Goal: Information Seeking & Learning: Get advice/opinions

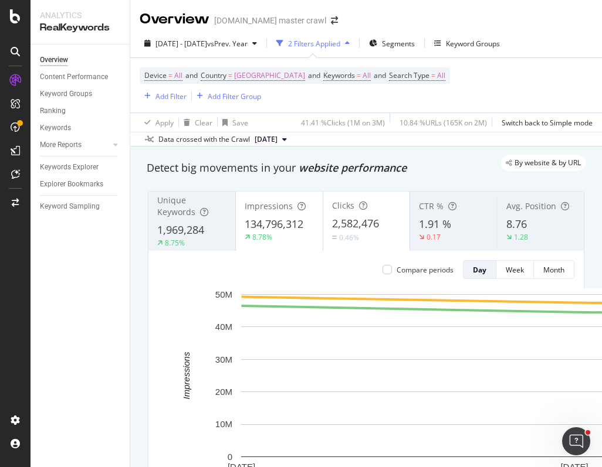
scroll to position [13, 0]
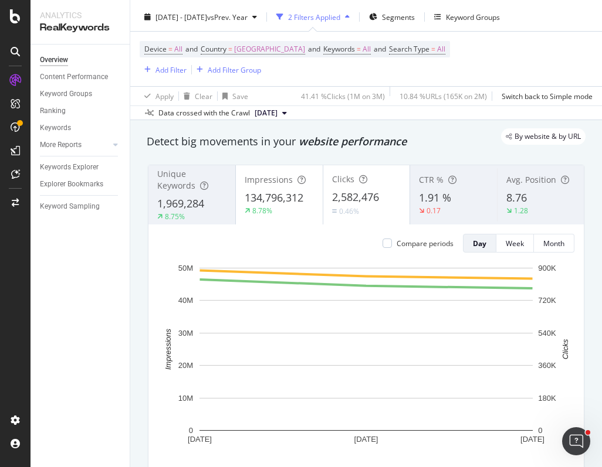
scroll to position [32, 0]
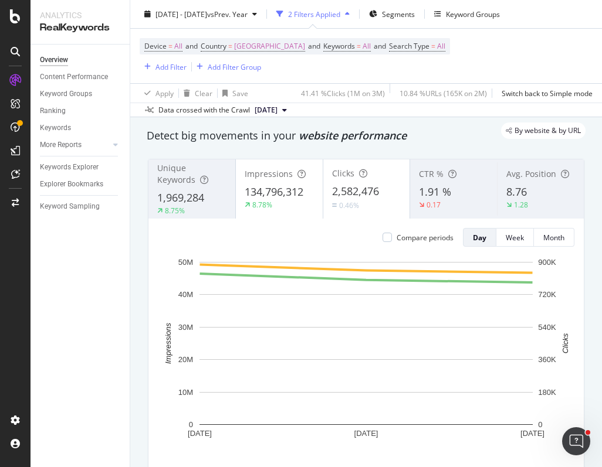
click at [177, 187] on div "Unique Keywords 1,969,284 8.75%" at bounding box center [191, 188] width 87 height 53
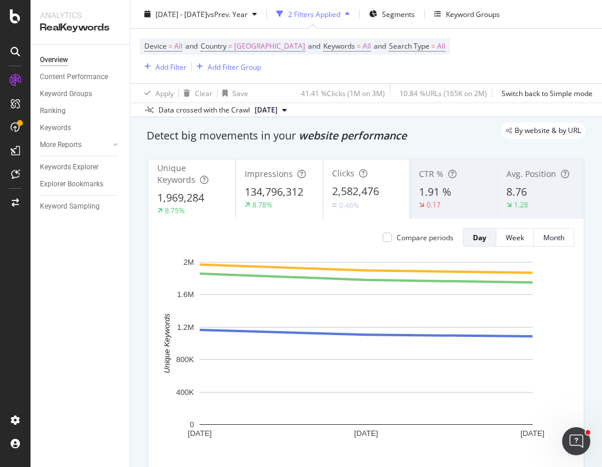
click at [259, 191] on span "134,796,312" at bounding box center [274, 192] width 59 height 14
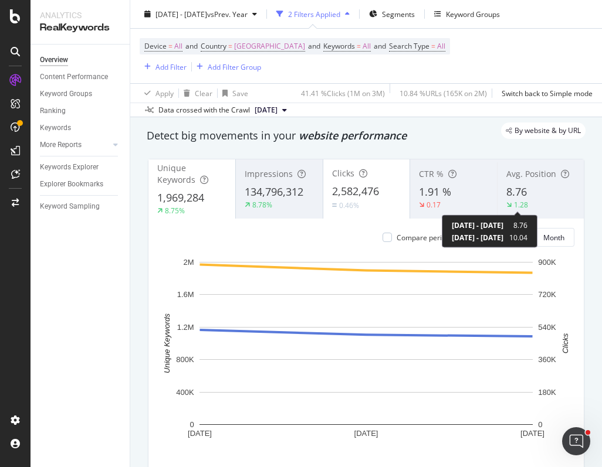
click at [527, 204] on div "1.28" at bounding box center [521, 205] width 14 height 10
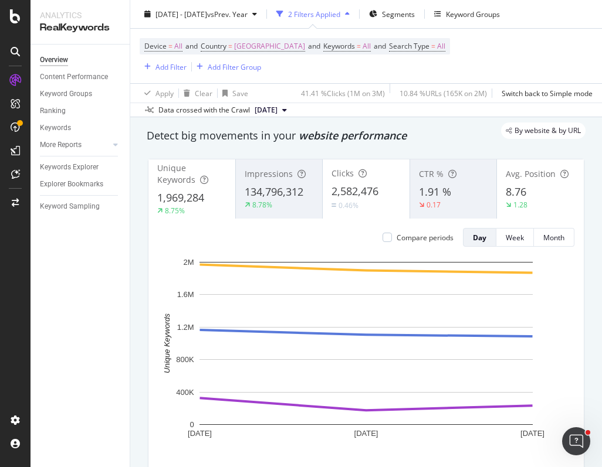
click at [262, 182] on div "Impressions 134,796,312 8.78%" at bounding box center [279, 188] width 87 height 53
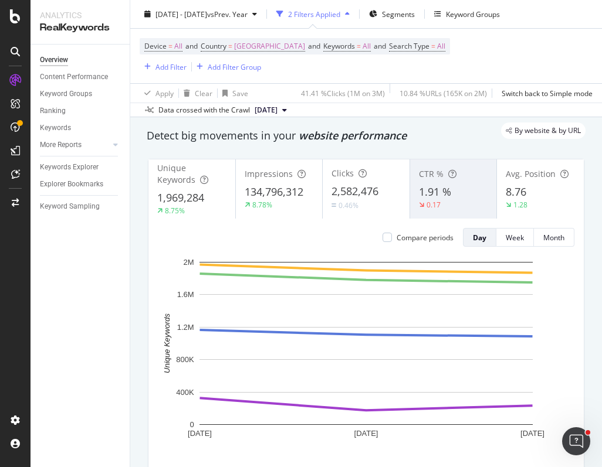
click at [519, 191] on span "8.76" at bounding box center [516, 192] width 21 height 14
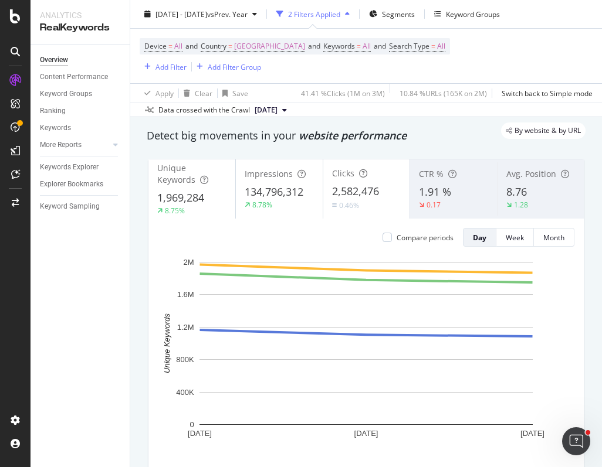
click at [521, 185] on span "8.76" at bounding box center [516, 192] width 21 height 14
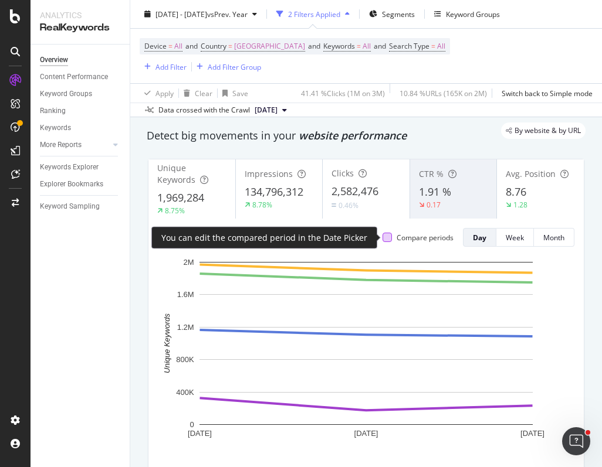
click at [387, 233] on div "Compare periods" at bounding box center [417, 237] width 71 height 19
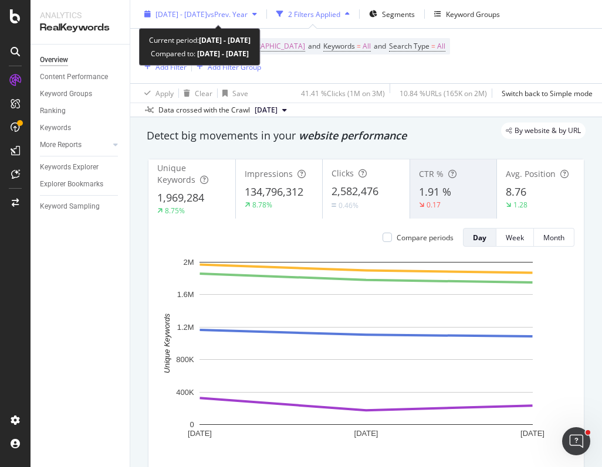
click at [201, 8] on div "[DATE] - [DATE] vs Prev. Year" at bounding box center [201, 14] width 122 height 18
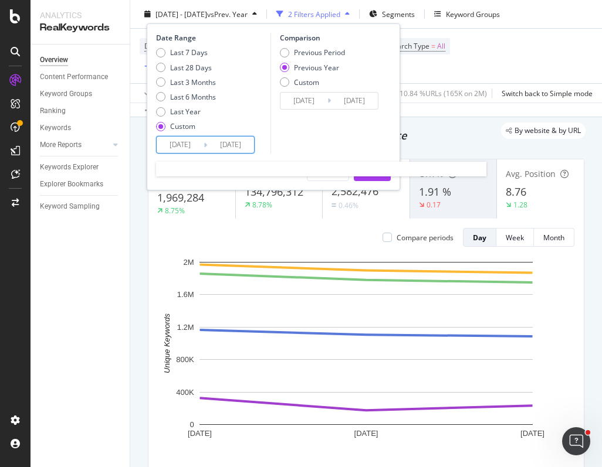
click at [174, 138] on input "[DATE]" at bounding box center [180, 145] width 47 height 16
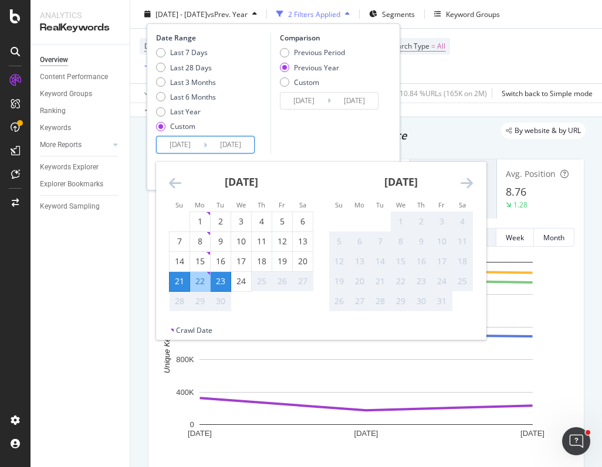
click at [177, 285] on div "21" at bounding box center [180, 282] width 20 height 12
click at [218, 277] on div "23" at bounding box center [221, 282] width 20 height 12
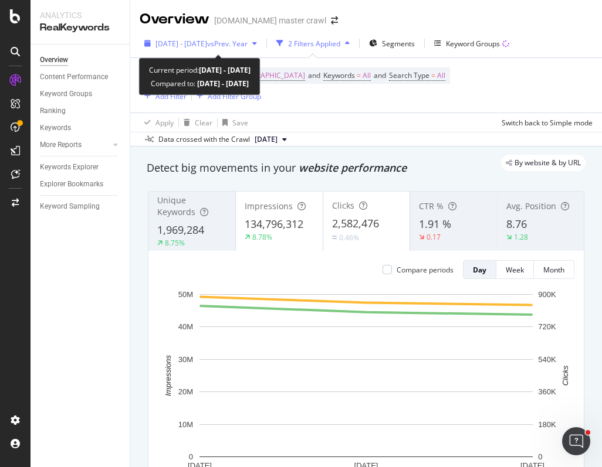
click at [207, 42] on span "2025 Sep. 21st - Sep. 23rd" at bounding box center [181, 44] width 52 height 10
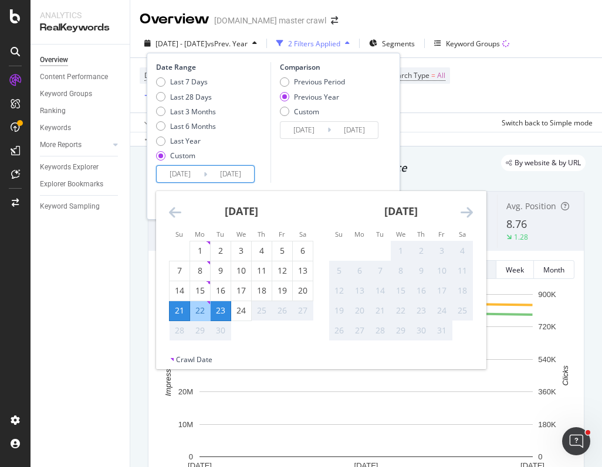
click at [183, 178] on input "2025/09/21" at bounding box center [180, 174] width 47 height 16
click at [193, 314] on div "22" at bounding box center [200, 311] width 20 height 12
type input "2025/09/22"
type input "2024/09/23"
click at [187, 313] on div "21" at bounding box center [180, 311] width 20 height 12
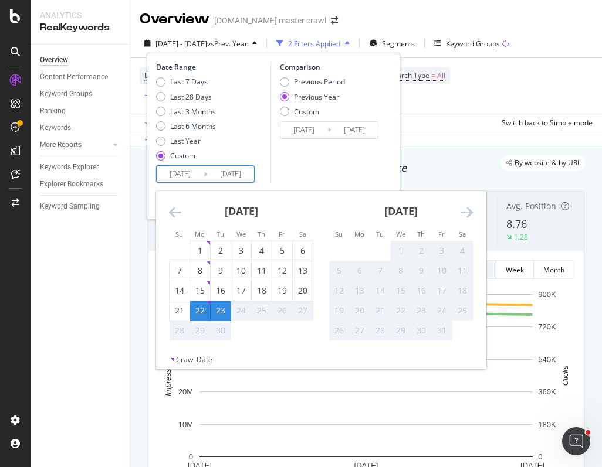
type input "[DATE]"
click at [215, 316] on div "23" at bounding box center [221, 311] width 20 height 12
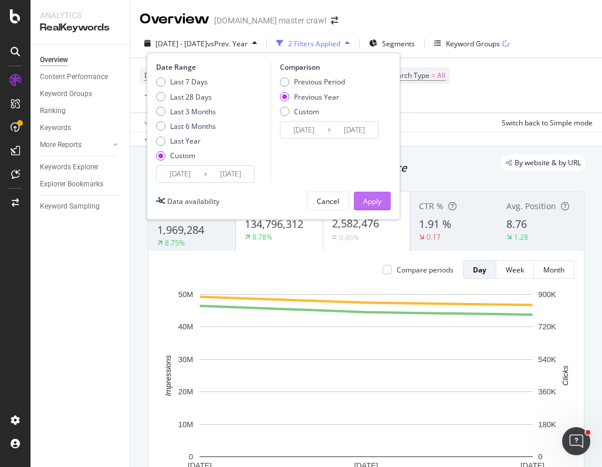
click at [365, 192] on div "Apply" at bounding box center [372, 201] width 18 height 18
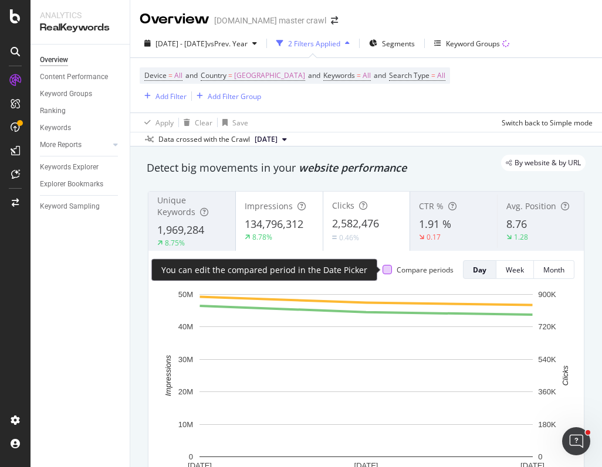
click at [386, 270] on div at bounding box center [386, 269] width 9 height 9
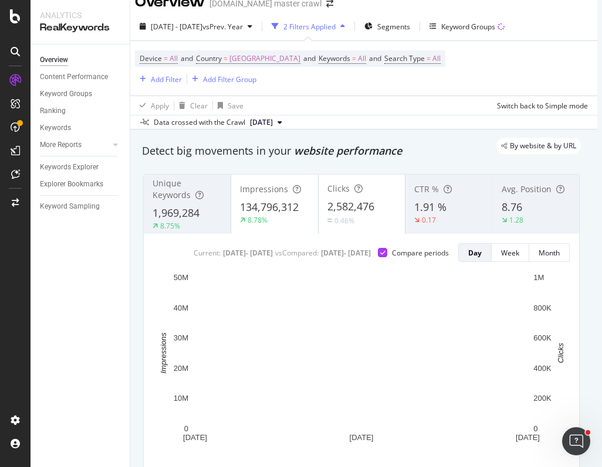
scroll to position [16, 5]
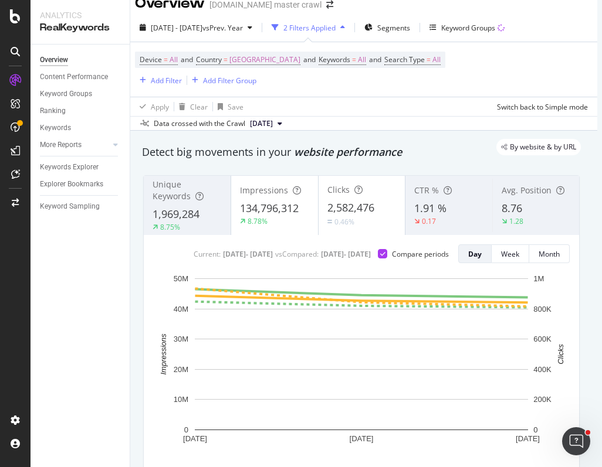
click at [503, 205] on span "8.76" at bounding box center [511, 208] width 21 height 14
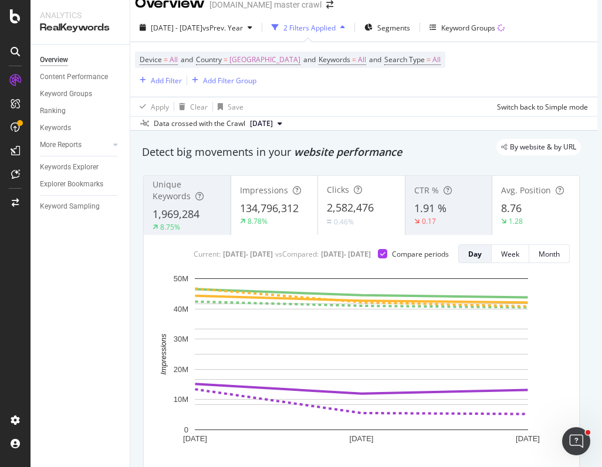
click at [435, 210] on span "1.91 %" at bounding box center [430, 208] width 32 height 14
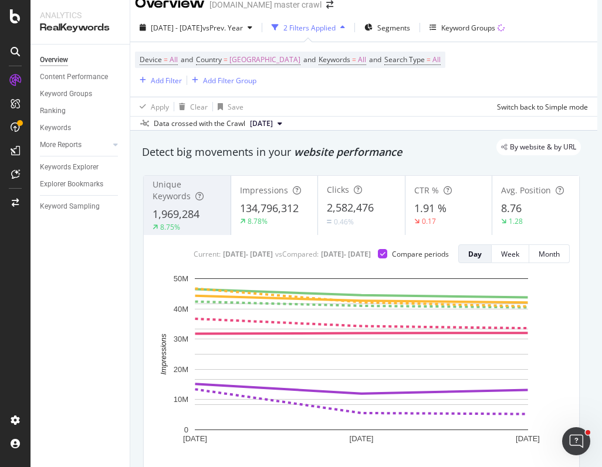
click at [191, 187] on span "Unique Keywords" at bounding box center [171, 190] width 38 height 23
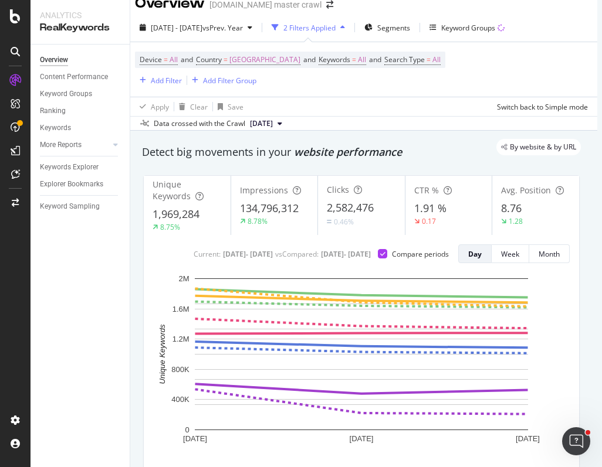
click at [450, 204] on div "1.91 %" at bounding box center [448, 208] width 69 height 15
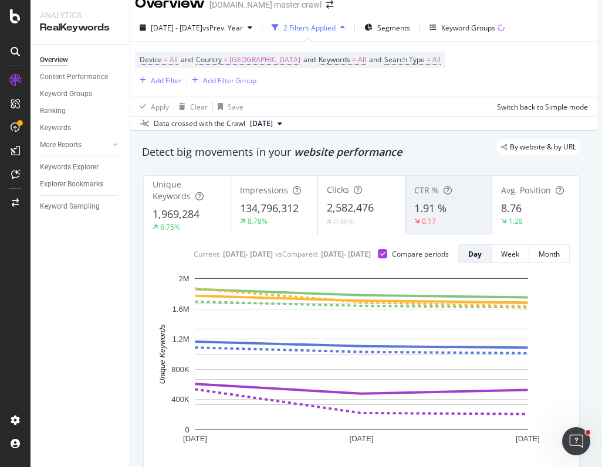
click at [279, 197] on div "Impressions 134,796,312 8.78%" at bounding box center [274, 205] width 87 height 53
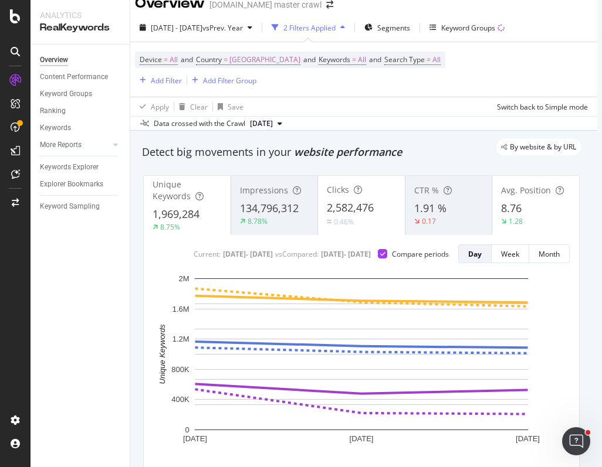
click at [363, 219] on div "0.46%" at bounding box center [361, 221] width 69 height 11
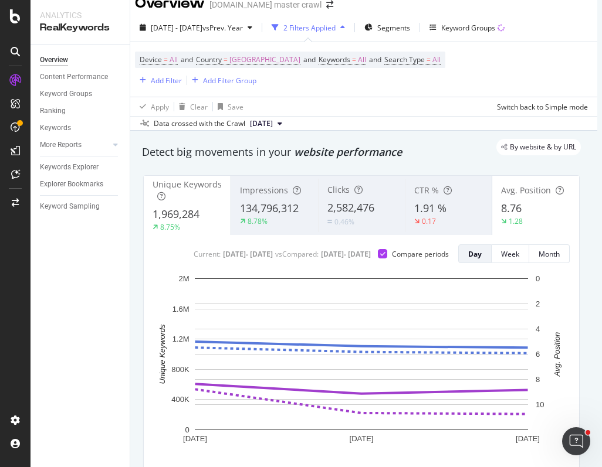
click at [442, 219] on div "0.17" at bounding box center [428, 221] width 29 height 11
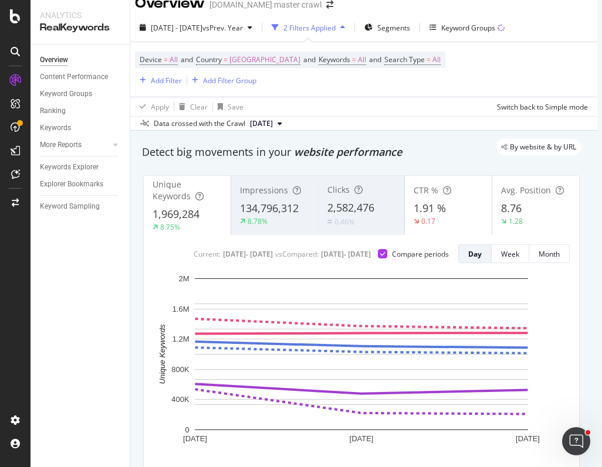
click at [355, 212] on span "2,582,476" at bounding box center [350, 208] width 47 height 14
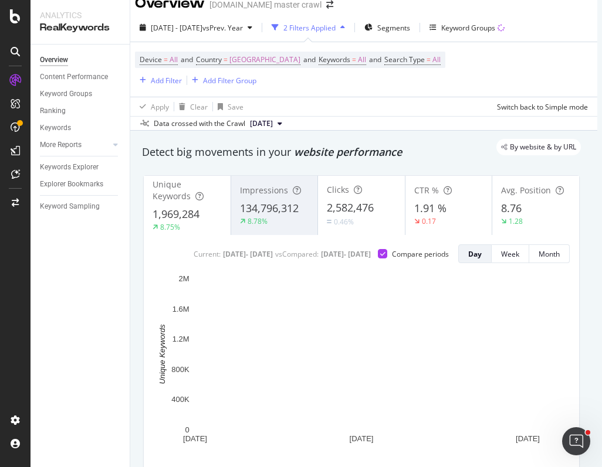
click at [267, 202] on span "134,796,312" at bounding box center [269, 208] width 59 height 14
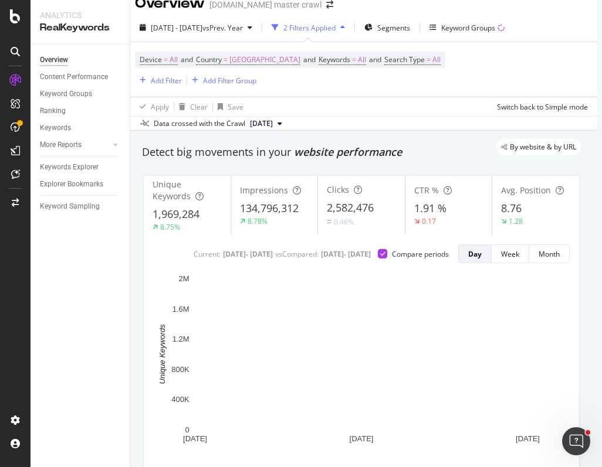
click at [267, 202] on span "134,796,312" at bounding box center [269, 208] width 59 height 14
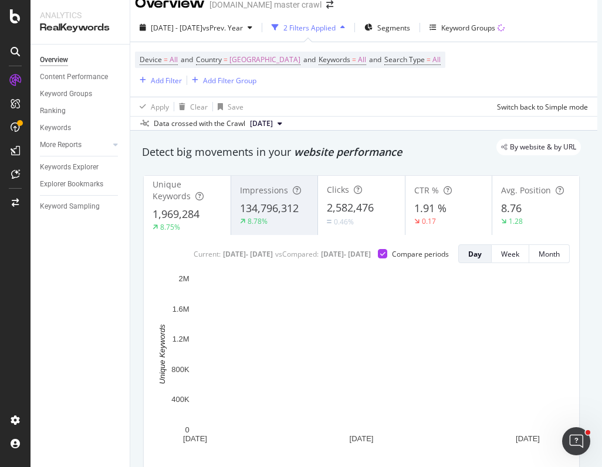
click at [267, 202] on span "134,796,312" at bounding box center [269, 208] width 59 height 14
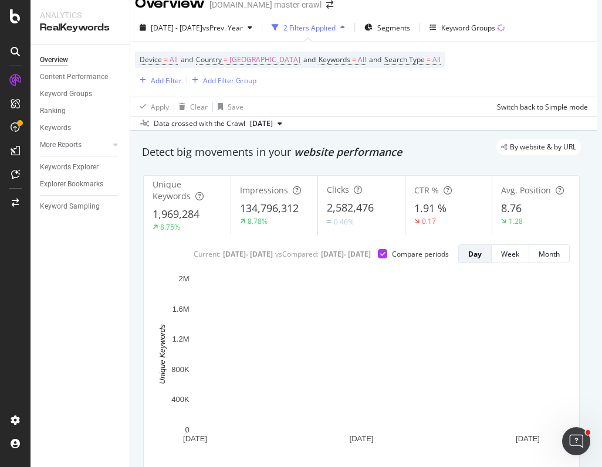
click at [267, 202] on span "134,796,312" at bounding box center [269, 208] width 59 height 14
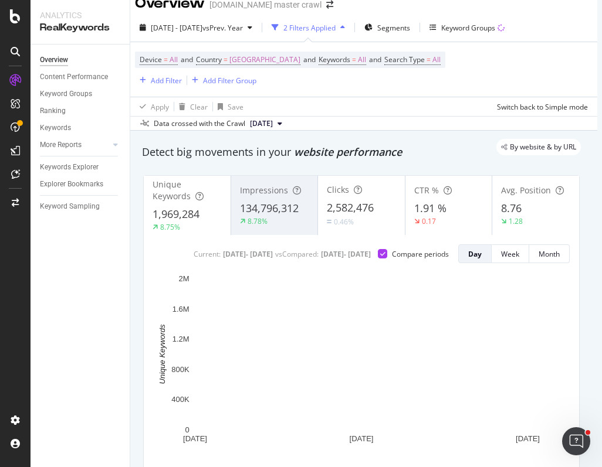
click at [267, 202] on span "134,796,312" at bounding box center [269, 208] width 59 height 14
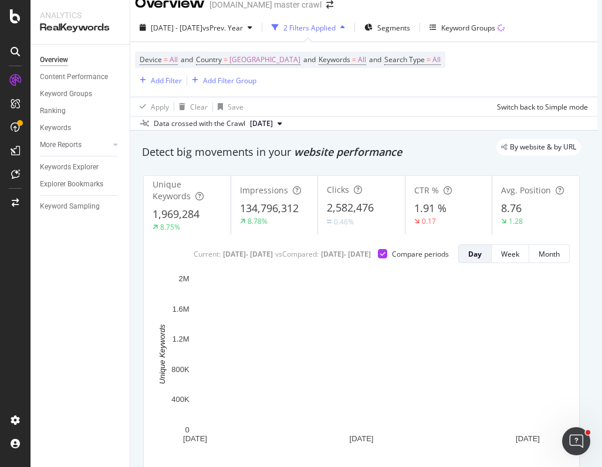
click at [283, 209] on span "134,796,312" at bounding box center [269, 208] width 59 height 14
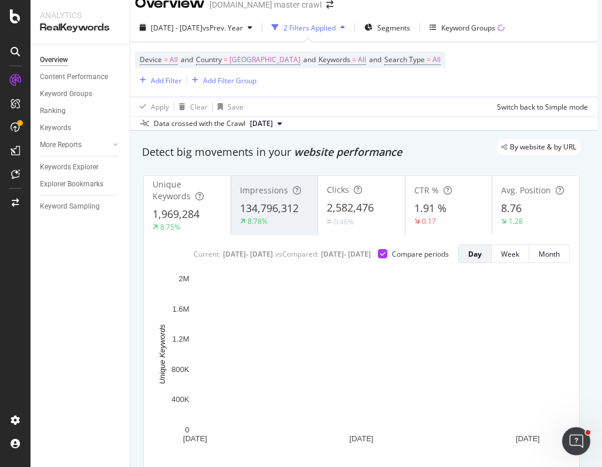
click at [199, 195] on div "Unique Keywords" at bounding box center [186, 190] width 69 height 23
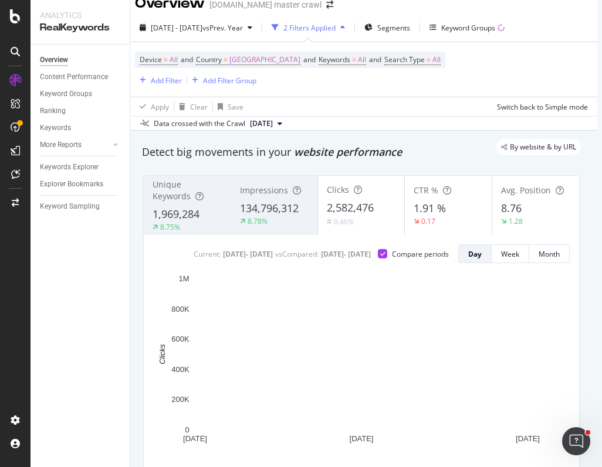
click at [368, 211] on span "2,582,476" at bounding box center [350, 208] width 47 height 14
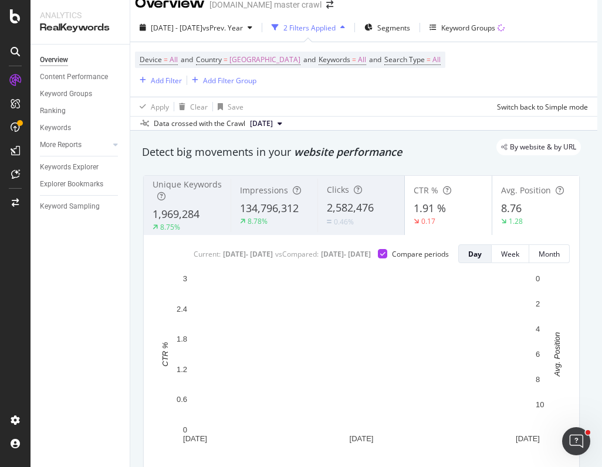
click at [451, 215] on div "1.91 %" at bounding box center [447, 208] width 69 height 15
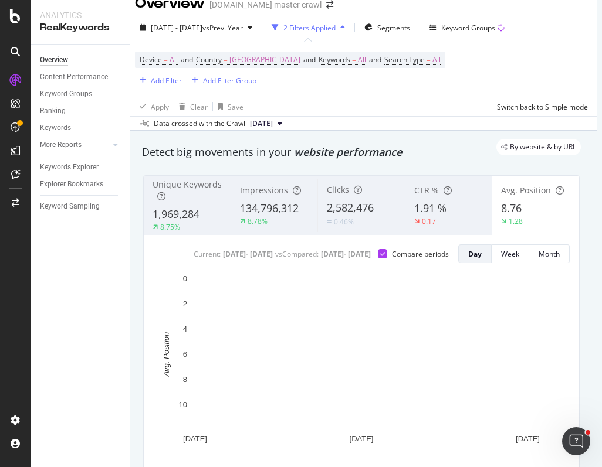
click at [194, 198] on div "Unique Keywords" at bounding box center [186, 190] width 69 height 23
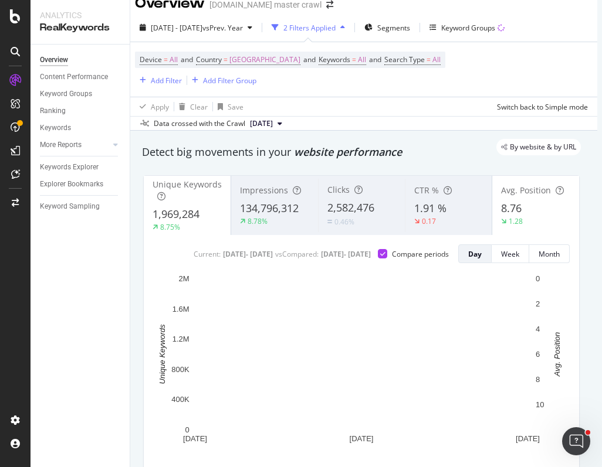
click at [541, 221] on div "1.28" at bounding box center [535, 221] width 69 height 11
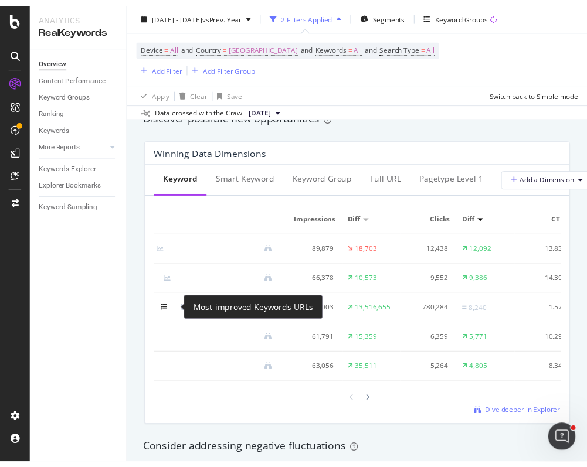
scroll to position [0, 105]
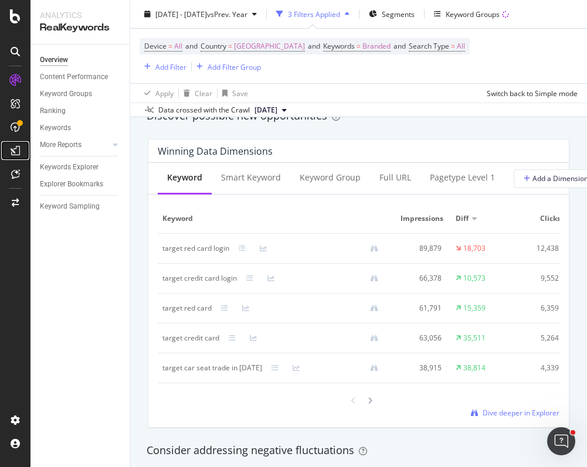
click at [8, 150] on div at bounding box center [15, 150] width 19 height 19
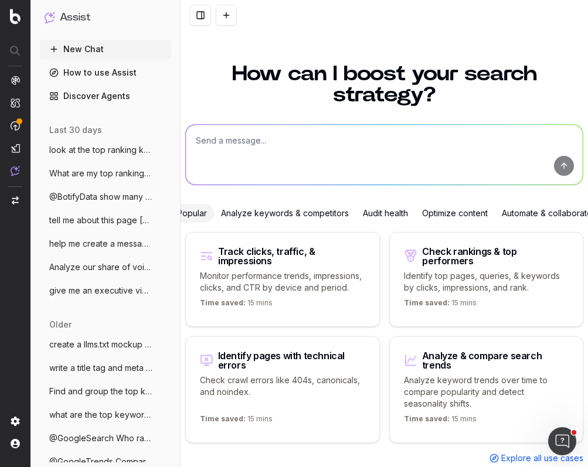
scroll to position [25, 0]
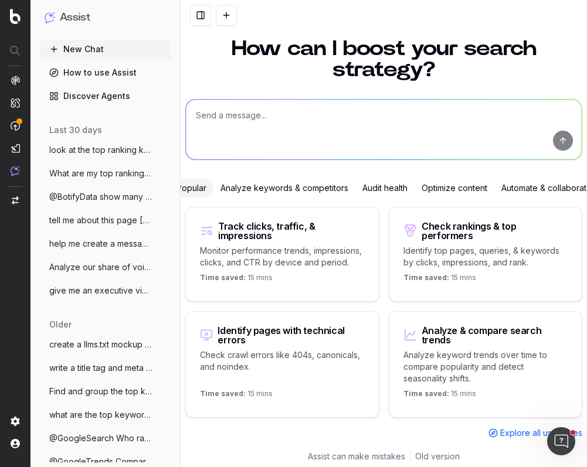
click at [286, 129] on textarea at bounding box center [384, 130] width 396 height 60
paste textarea "[URL][DOMAIN_NAME]"
type textarea "what are the top keywords for this page https://www.target.com/c/baby-toys-gear…"
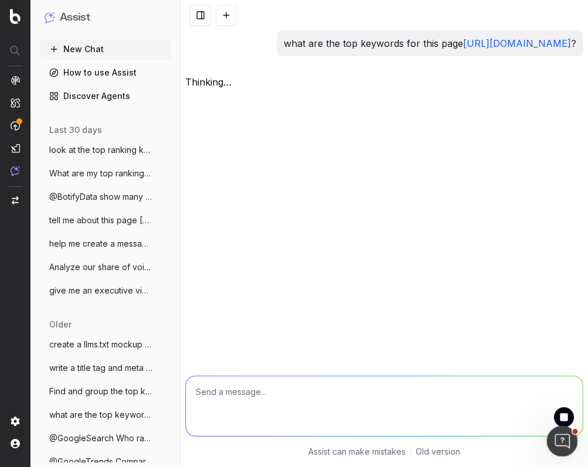
click at [550, 443] on div "Open Intercom Messenger" at bounding box center [560, 440] width 39 height 39
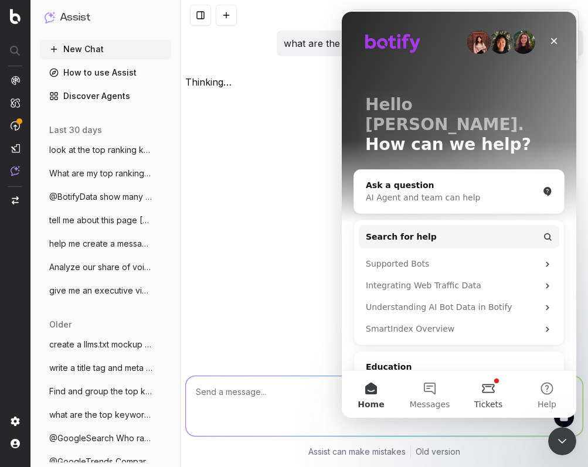
click at [489, 387] on button "Tickets" at bounding box center [488, 394] width 59 height 47
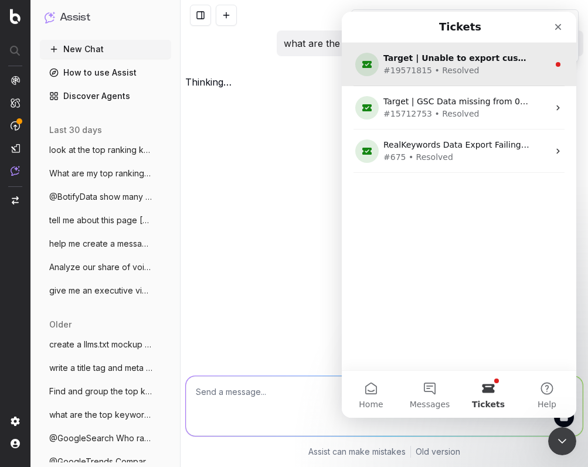
click at [459, 62] on div "Target | Unable to export custom reports" at bounding box center [457, 58] width 147 height 12
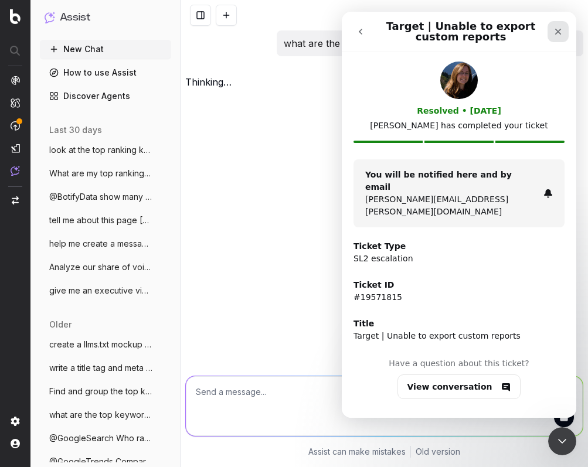
click at [554, 31] on icon "Close" at bounding box center [558, 31] width 9 height 9
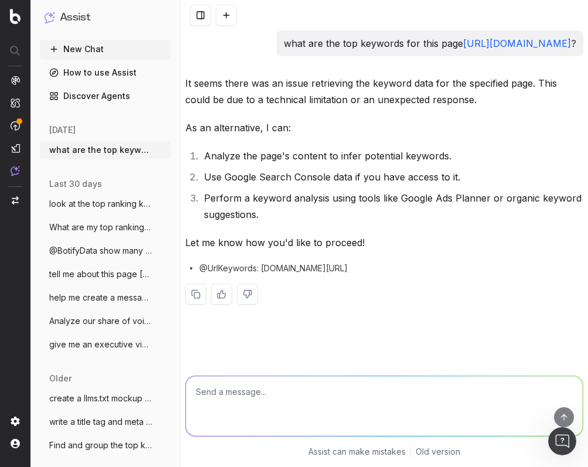
click at [279, 385] on textarea at bounding box center [384, 407] width 397 height 60
click at [192, 276] on icon at bounding box center [191, 269] width 14 height 14
drag, startPoint x: 197, startPoint y: 310, endPoint x: 264, endPoint y: 300, distance: 67.6
click at [265, 300] on div at bounding box center [384, 294] width 398 height 21
click at [248, 305] on button at bounding box center [247, 294] width 21 height 21
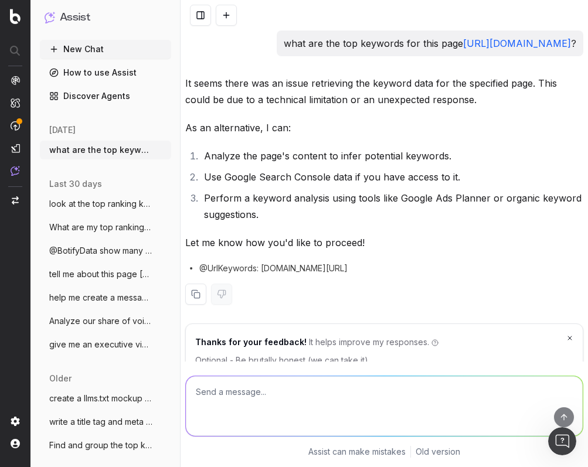
scroll to position [87, 0]
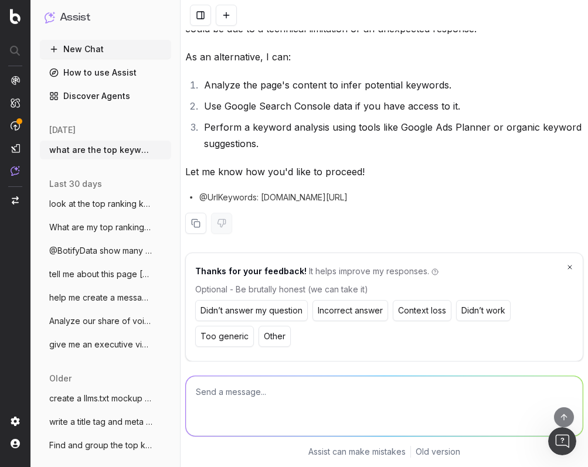
click at [287, 290] on div "Optional - Be brutally honest (we can take it)" at bounding box center [384, 290] width 378 height 12
click at [281, 309] on button "Didn’t answer my question" at bounding box center [251, 310] width 113 height 21
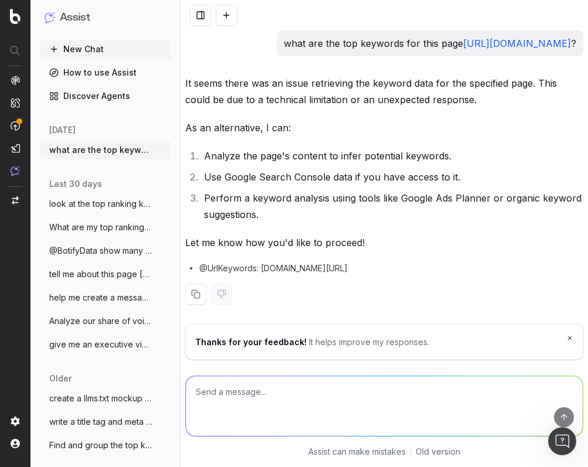
scroll to position [15, 0]
click at [108, 95] on link "Discover Agents" at bounding box center [105, 96] width 131 height 19
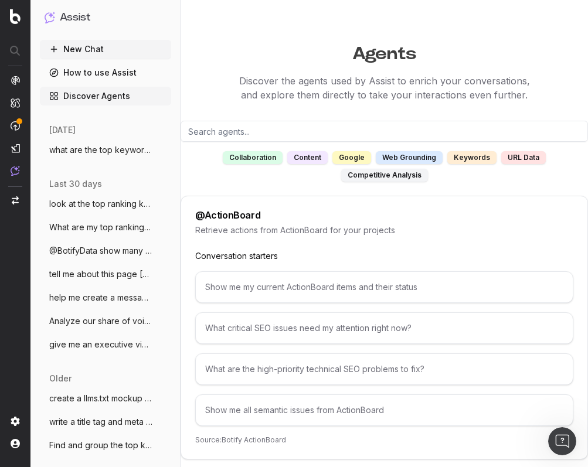
click at [83, 75] on link "How to use Assist" at bounding box center [105, 72] width 131 height 19
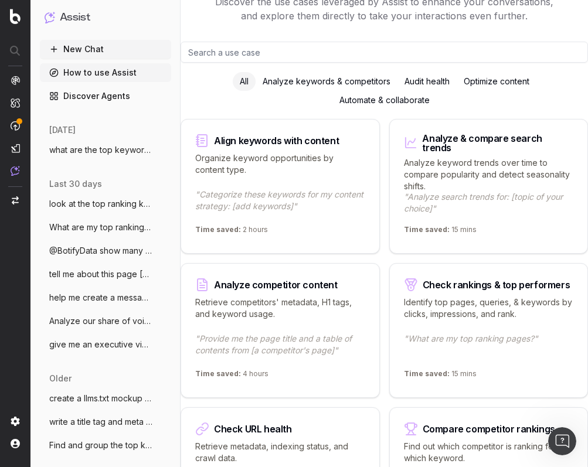
scroll to position [80, 0]
click at [352, 74] on div "Analyze keywords & competitors" at bounding box center [327, 81] width 142 height 19
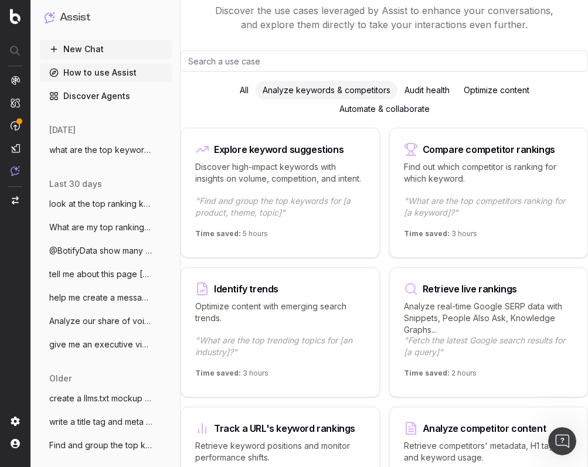
scroll to position [25, 0]
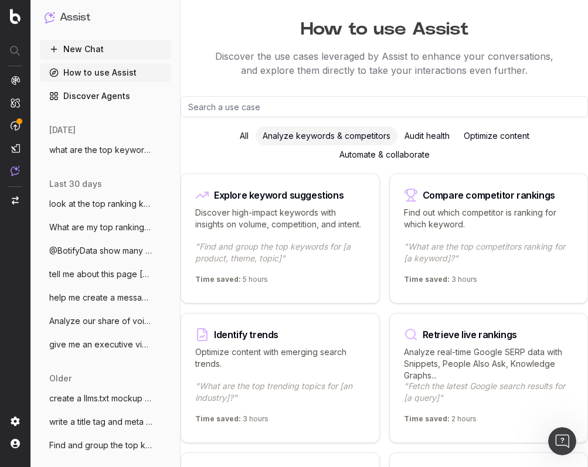
click at [403, 151] on div "Automate & collaborate" at bounding box center [385, 154] width 104 height 19
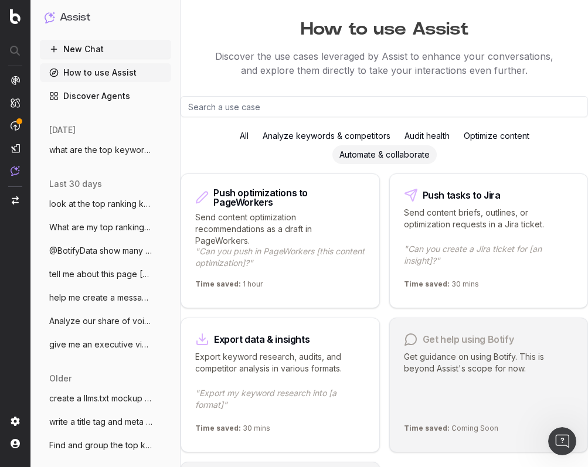
click at [417, 139] on div "Audit health" at bounding box center [427, 136] width 59 height 19
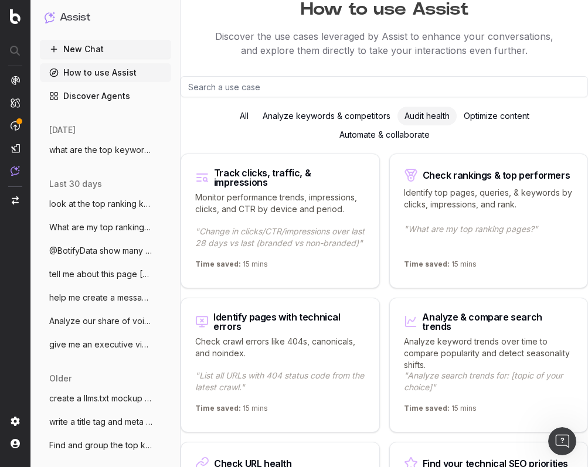
scroll to position [72, 0]
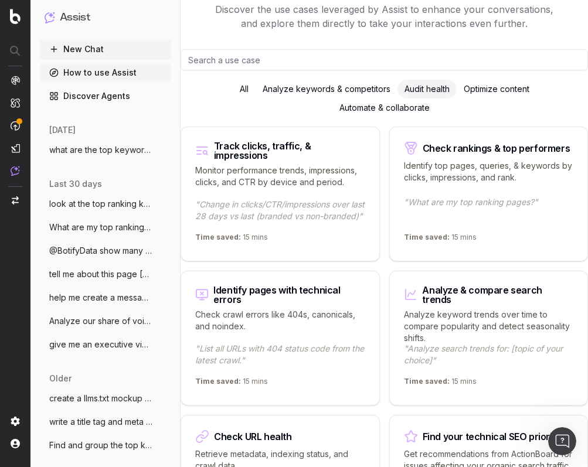
click at [109, 41] on button "New Chat" at bounding box center [105, 49] width 131 height 19
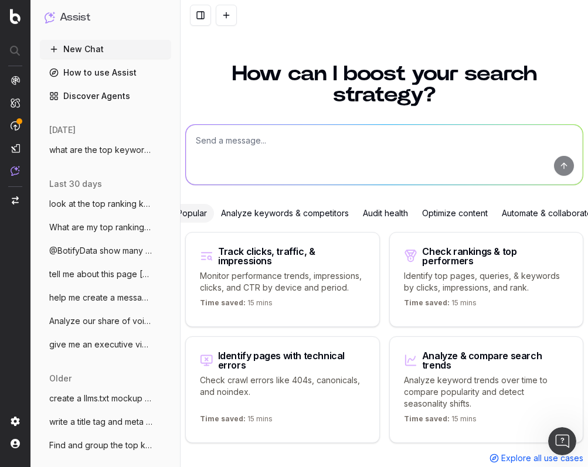
scroll to position [25, 0]
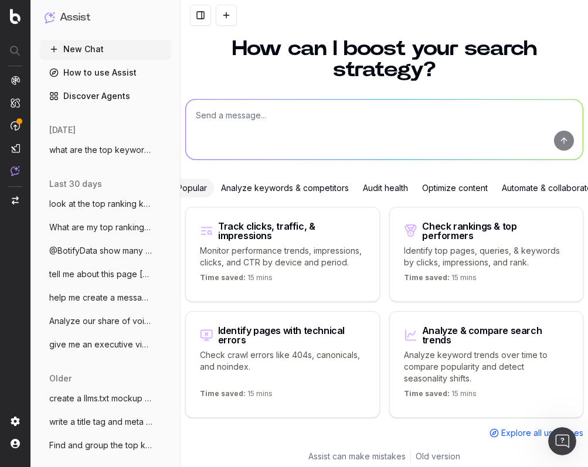
click at [368, 163] on div "How can I boost your search strategy? Popular Analyze keywords & competitors Au…" at bounding box center [385, 237] width 408 height 427
click at [363, 138] on textarea at bounding box center [384, 130] width 397 height 60
type textarea "What are my top ranking pages?"
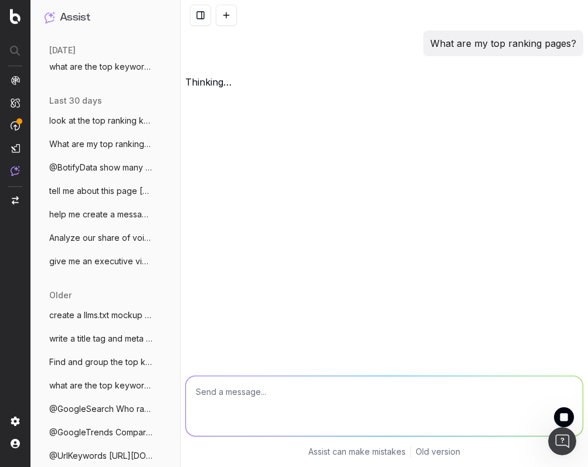
scroll to position [69, 0]
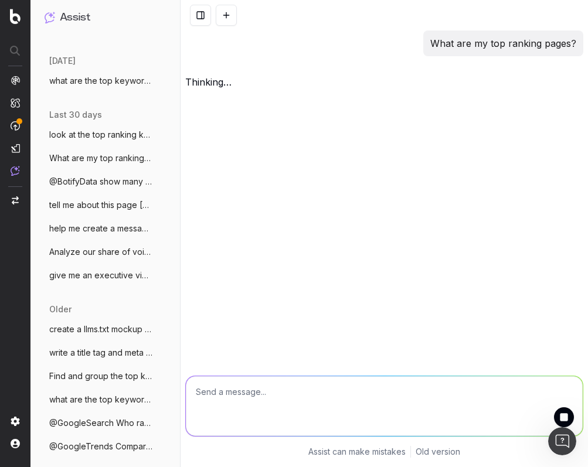
click at [12, 417] on img at bounding box center [15, 421] width 9 height 9
click at [21, 422] on nav at bounding box center [15, 233] width 30 height 467
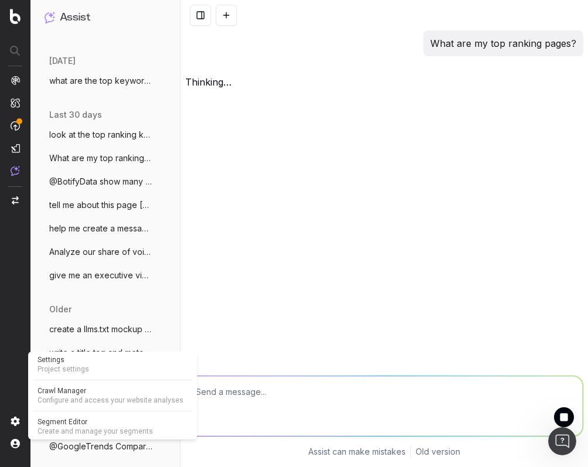
click at [16, 422] on img at bounding box center [15, 421] width 9 height 9
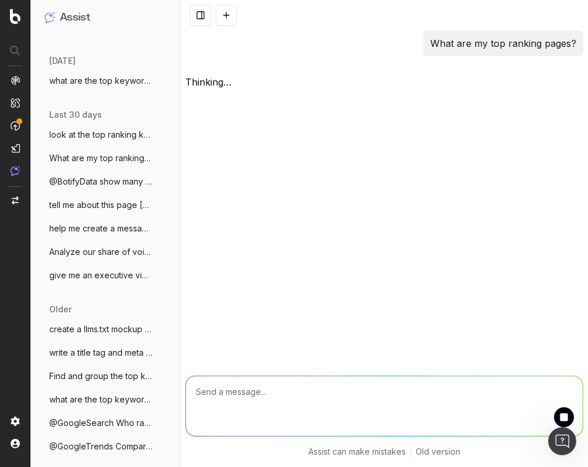
click at [16, 422] on img at bounding box center [15, 421] width 9 height 9
click at [12, 423] on img at bounding box center [15, 421] width 9 height 9
click at [203, 17] on button at bounding box center [200, 15] width 21 height 21
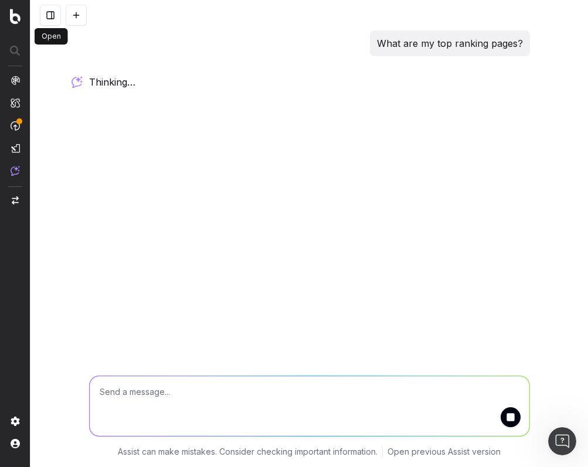
click at [51, 15] on button at bounding box center [50, 15] width 21 height 21
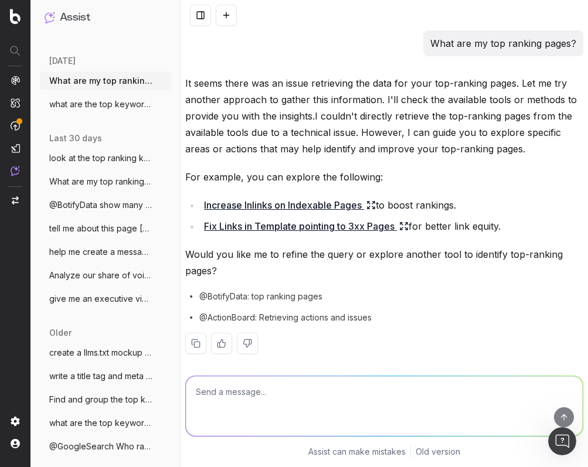
click at [191, 296] on circle at bounding box center [191, 296] width 1 height 1
click at [243, 343] on button at bounding box center [247, 343] width 21 height 21
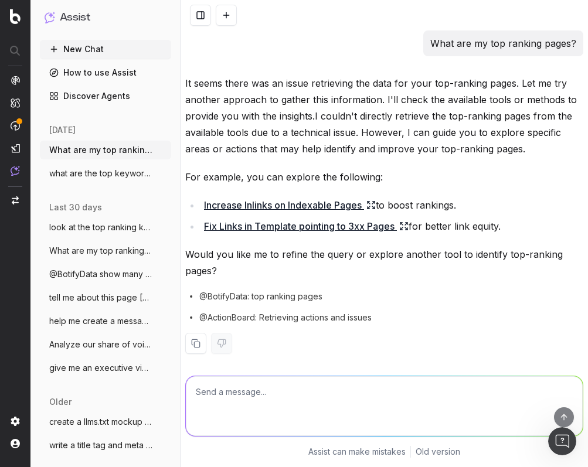
click at [94, 99] on link "Discover Agents" at bounding box center [105, 96] width 131 height 19
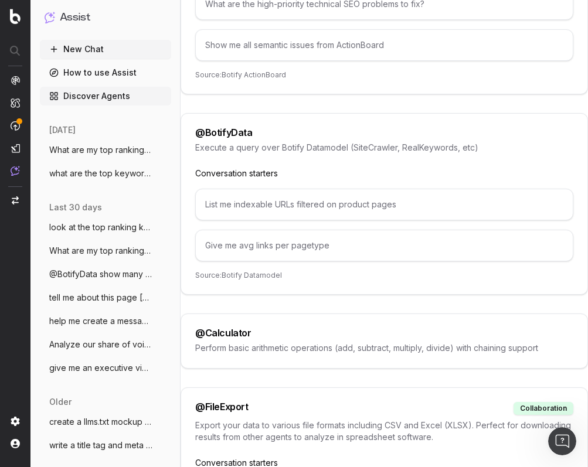
scroll to position [366, 0]
drag, startPoint x: 195, startPoint y: 111, endPoint x: 249, endPoint y: 113, distance: 54.0
click at [249, 127] on div "@ BotifyData" at bounding box center [223, 131] width 57 height 9
copy div "@ BotifyData"
click at [82, 48] on button "New Chat" at bounding box center [105, 49] width 131 height 19
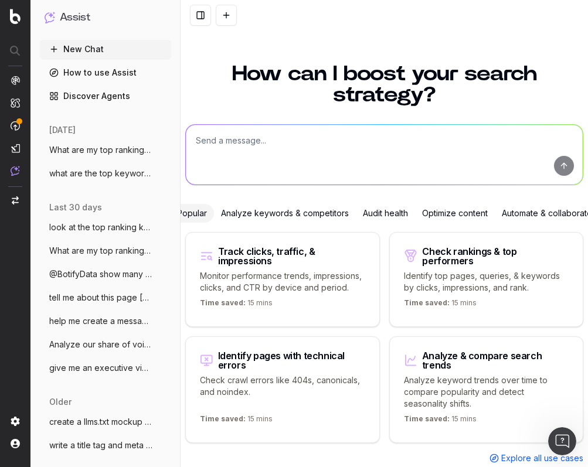
scroll to position [25, 0]
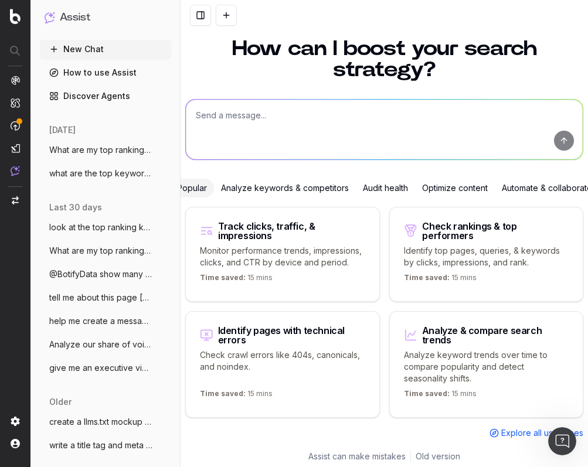
click at [233, 116] on textarea at bounding box center [384, 130] width 397 height 60
paste textarea "@BotifyData"
paste textarea "[URL][DOMAIN_NAME]"
type textarea "@BotifyData what are my top keywords for https://www.target.com/c/baby-toys-gea…"
click at [565, 140] on button "submit" at bounding box center [564, 141] width 20 height 20
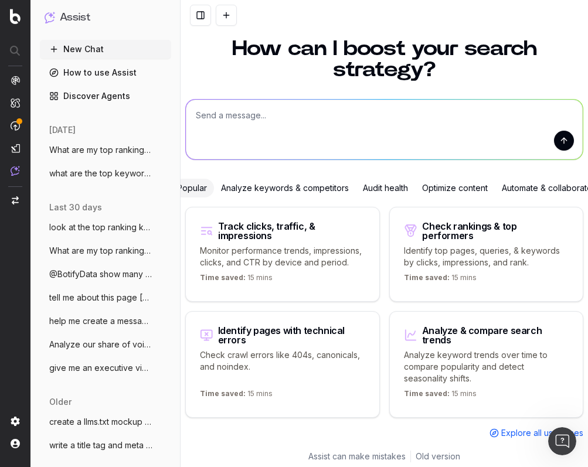
scroll to position [0, 0]
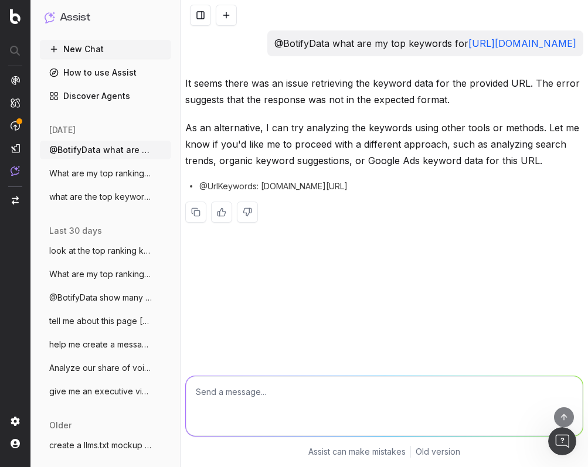
click at [240, 397] on textarea at bounding box center [384, 407] width 397 height 60
click at [245, 223] on button at bounding box center [247, 212] width 21 height 21
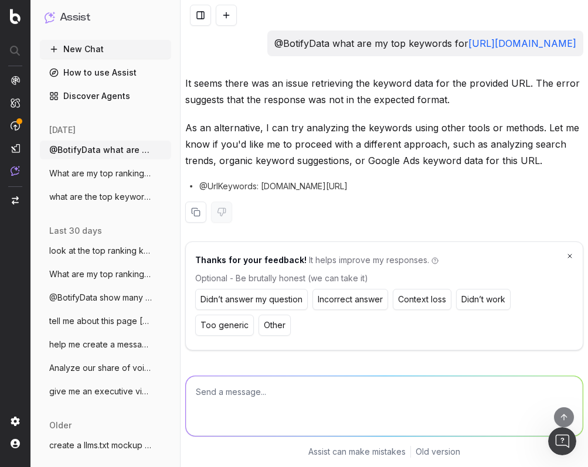
click at [468, 310] on button "Didn’t work" at bounding box center [483, 299] width 55 height 21
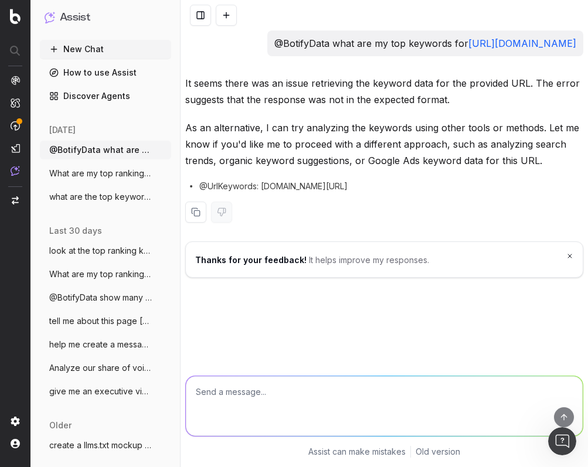
click at [104, 93] on link "Discover Agents" at bounding box center [105, 96] width 131 height 19
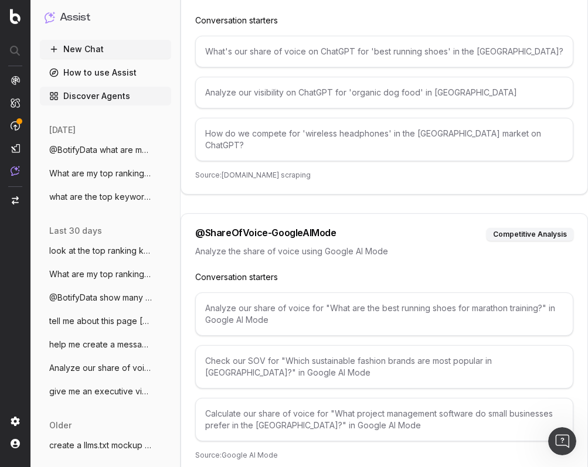
scroll to position [5827, 0]
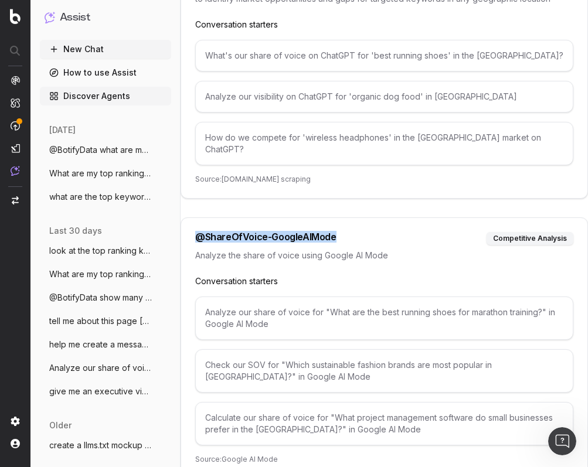
drag, startPoint x: 335, startPoint y: 255, endPoint x: 202, endPoint y: 240, distance: 133.3
click at [202, 240] on div "@ ShareOfVoice-GoogleAIMode competitive analysis Analyze the share of voice usi…" at bounding box center [385, 349] width 408 height 262
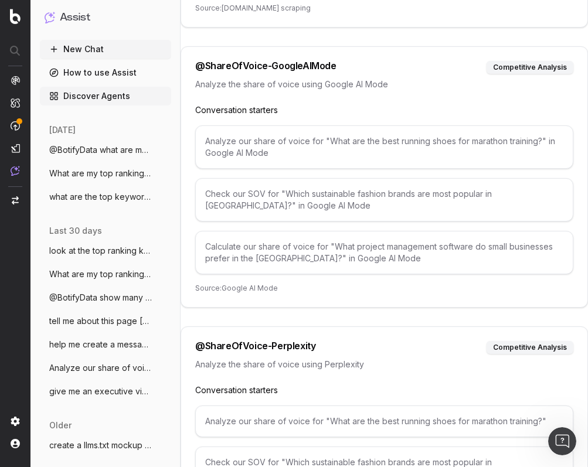
scroll to position [6013, 0]
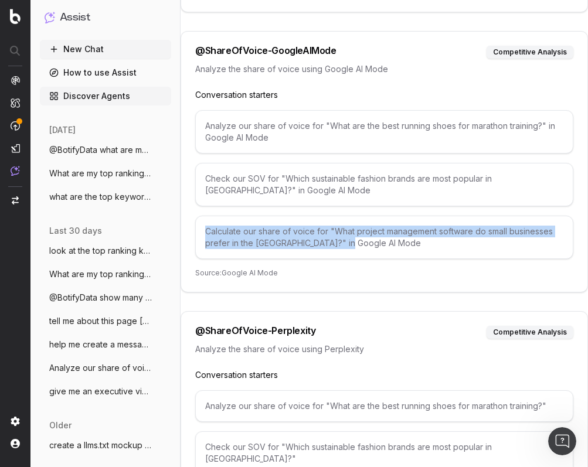
drag, startPoint x: 357, startPoint y: 257, endPoint x: 199, endPoint y: 250, distance: 158.5
click at [199, 250] on div "Calculate our share of voice for "What project management software do small bus…" at bounding box center [384, 237] width 378 height 43
copy div "Calculate our share of voice for "What project management software do small bus…"
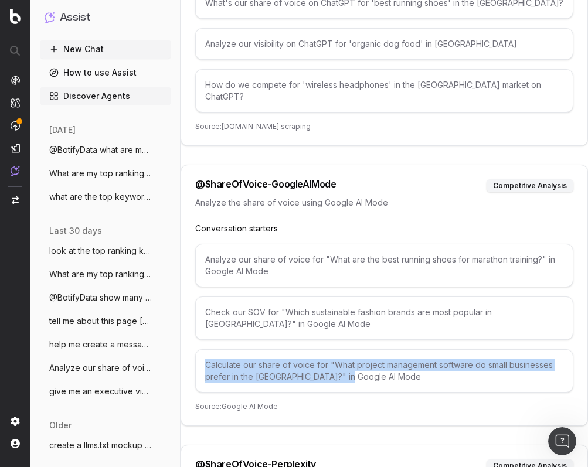
scroll to position [5748, 0]
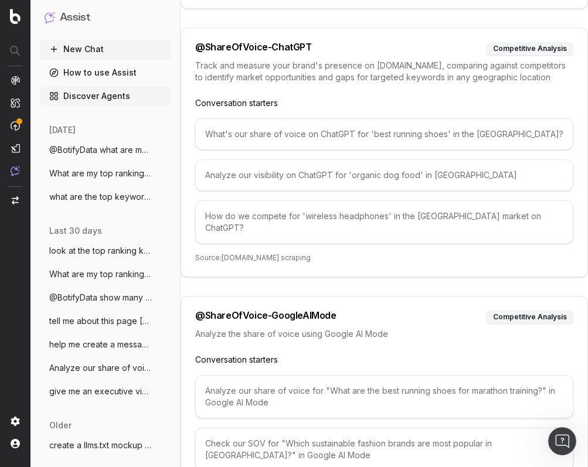
click at [152, 49] on button "New Chat" at bounding box center [105, 49] width 131 height 19
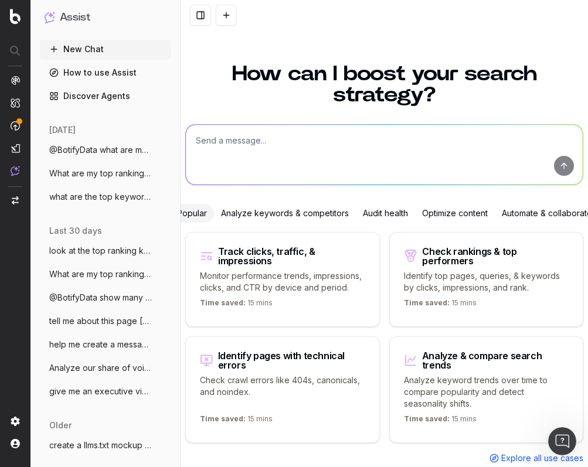
scroll to position [25, 0]
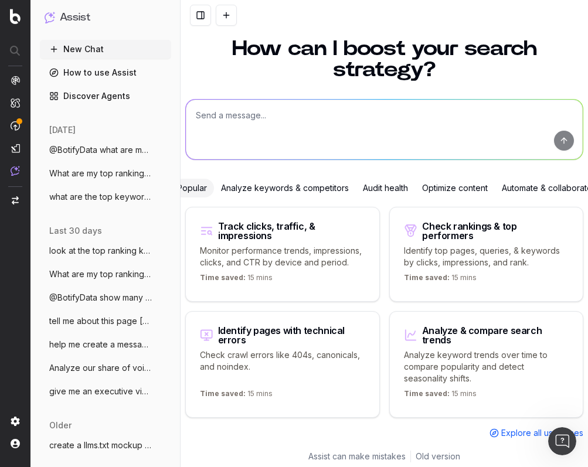
click at [250, 116] on textarea at bounding box center [384, 130] width 397 height 60
paste textarea "Calculate our share of voice for "What project management software do small bus…"
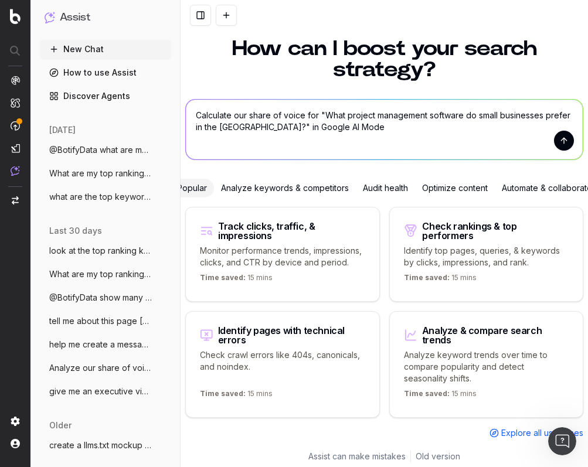
drag, startPoint x: 232, startPoint y: 128, endPoint x: 327, endPoint y: 113, distance: 96.9
click at [327, 113] on textarea "Calculate our share of voice for "What project management software do small bus…" at bounding box center [384, 130] width 397 height 60
type textarea "Calculate our share of voice for "What type of gifts for dads for fathers day?"…"
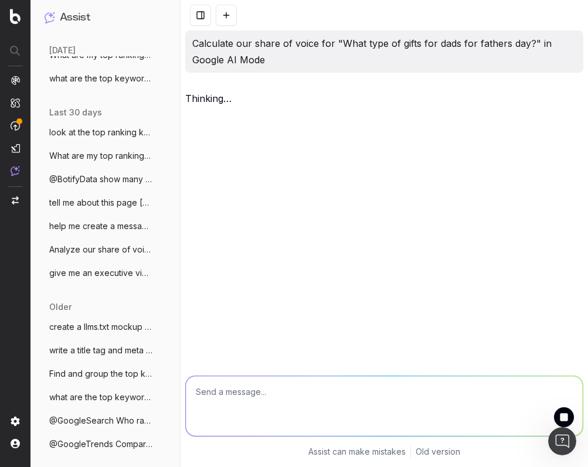
scroll to position [0, 0]
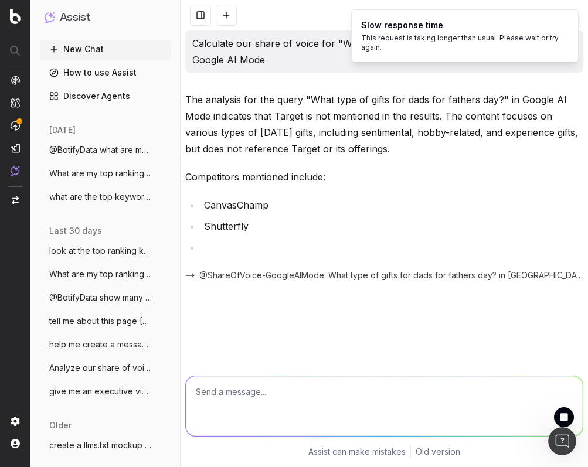
click at [110, 77] on link "How to use Assist" at bounding box center [105, 72] width 131 height 19
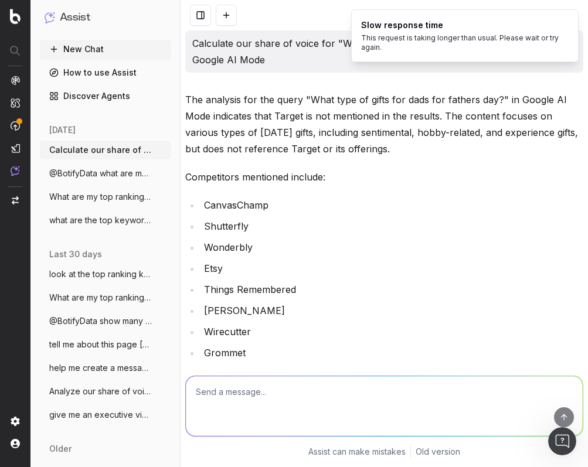
scroll to position [189, 0]
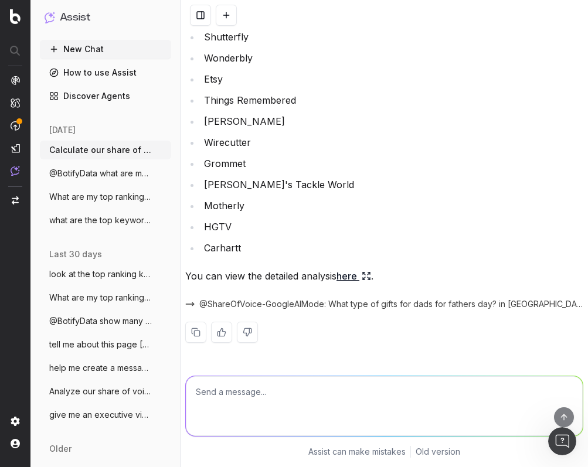
click at [118, 152] on span "Calculate our share of voice for "What t" at bounding box center [100, 150] width 103 height 12
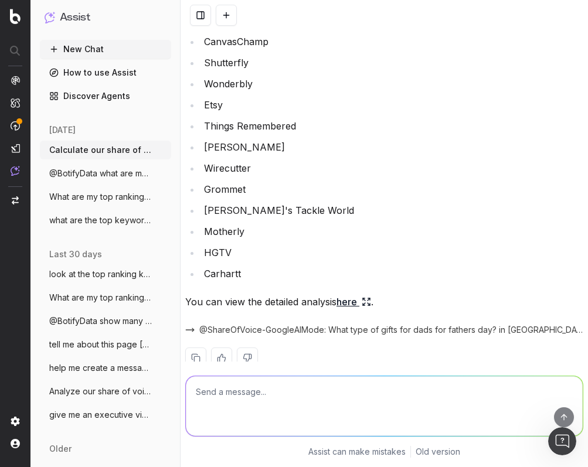
scroll to position [154, 0]
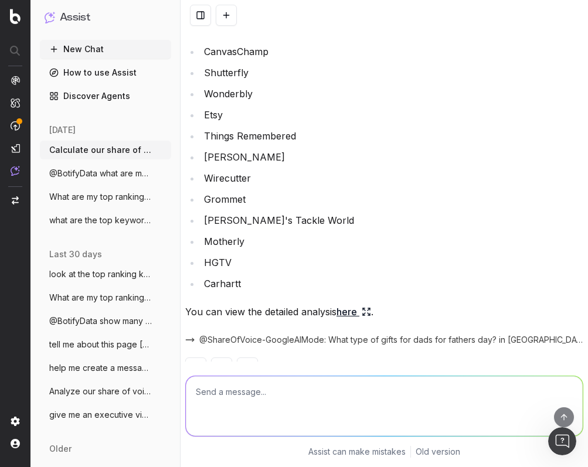
click at [356, 311] on link "here" at bounding box center [354, 312] width 35 height 16
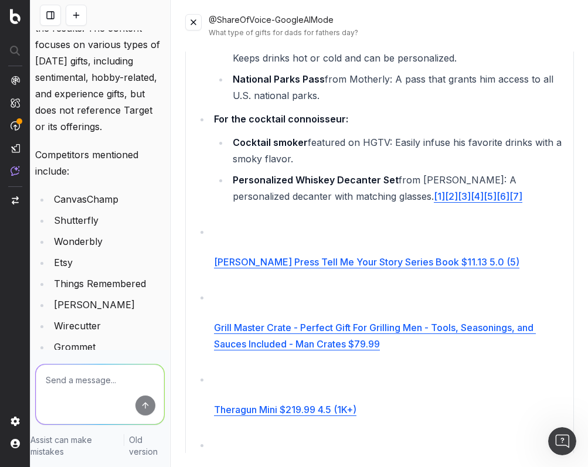
scroll to position [1836, 0]
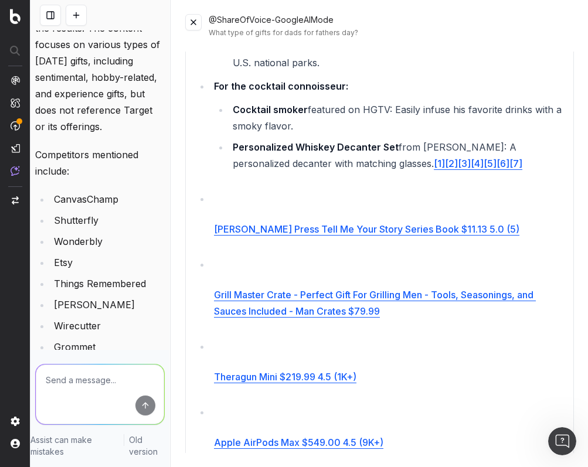
click at [320, 300] on link "Grill Master Crate - Perfect Gift For Grilling Men - Tools, Seasonings, and Sau…" at bounding box center [389, 292] width 350 height 50
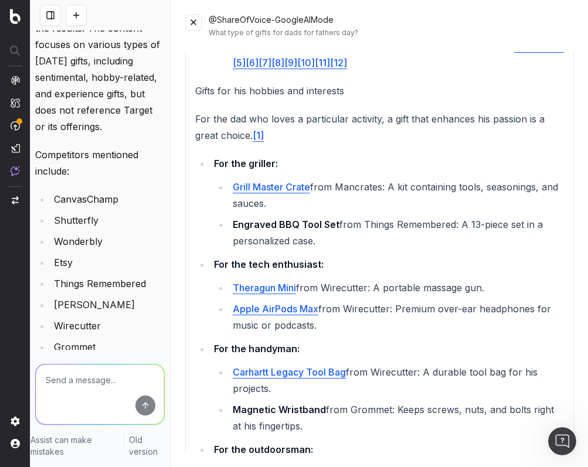
scroll to position [1358, 0]
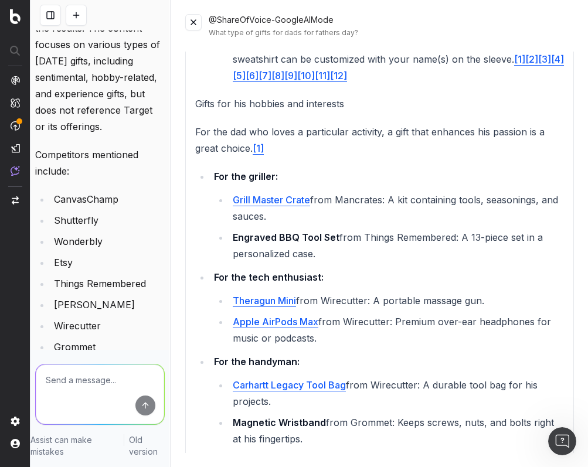
click at [279, 316] on link "Apple AirPods Max" at bounding box center [276, 322] width 86 height 12
